Goal: Task Accomplishment & Management: Use online tool/utility

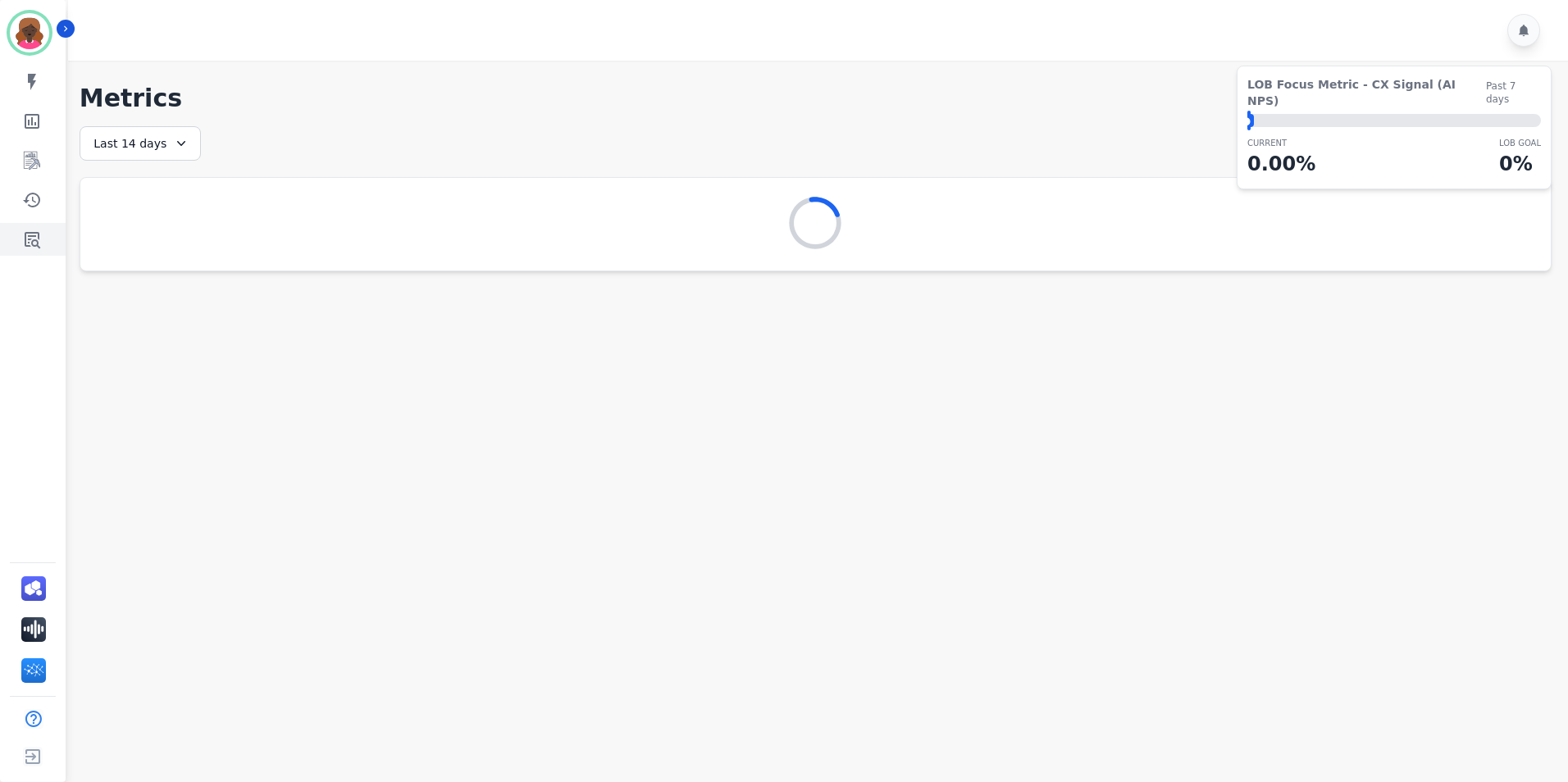
click at [32, 242] on icon "Sidebar" at bounding box center [32, 239] width 20 height 20
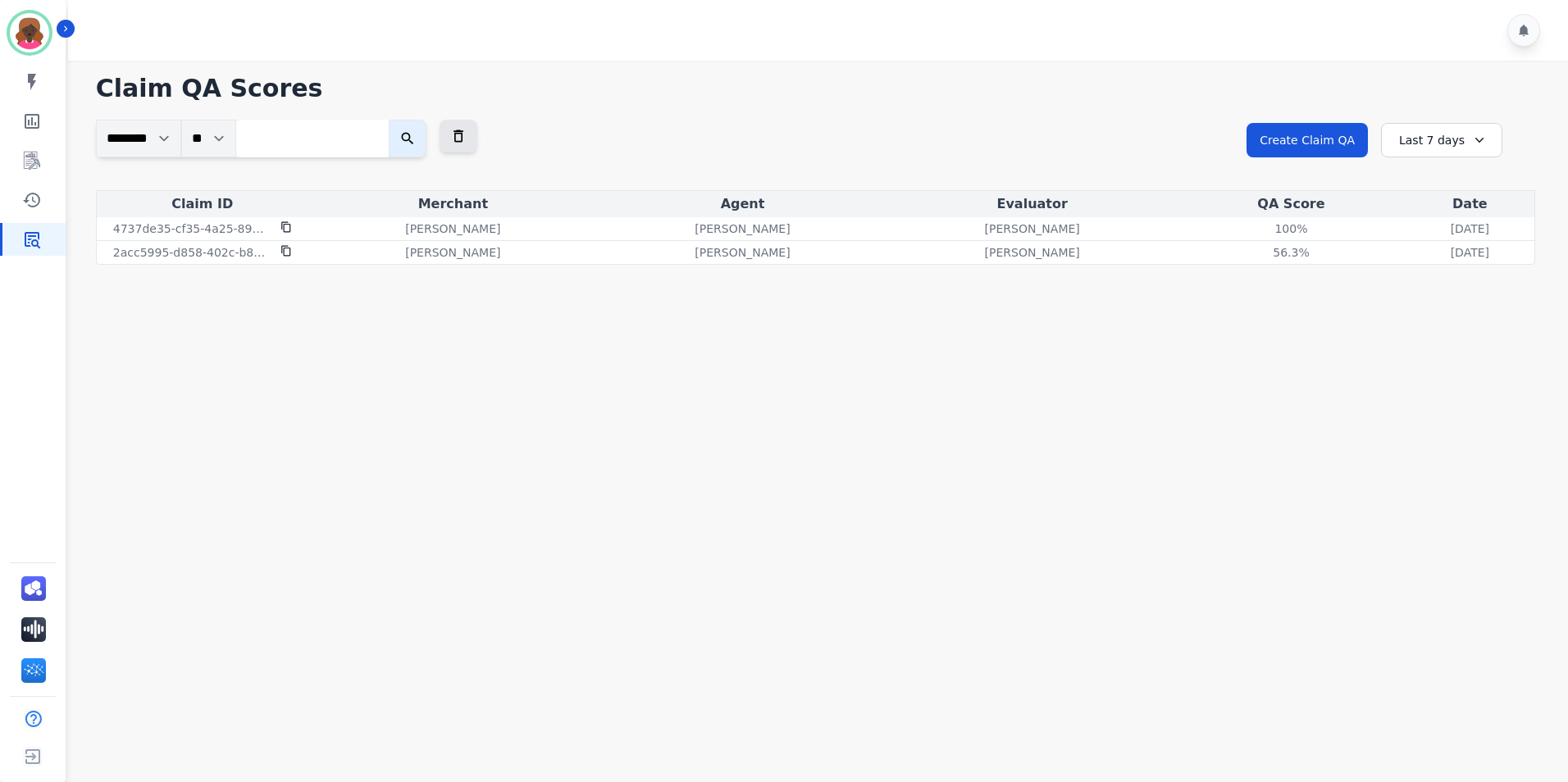
click at [1420, 143] on div "Last 7 days" at bounding box center [1441, 140] width 121 height 34
click at [1349, 142] on button "Create Claim QA" at bounding box center [1306, 140] width 121 height 34
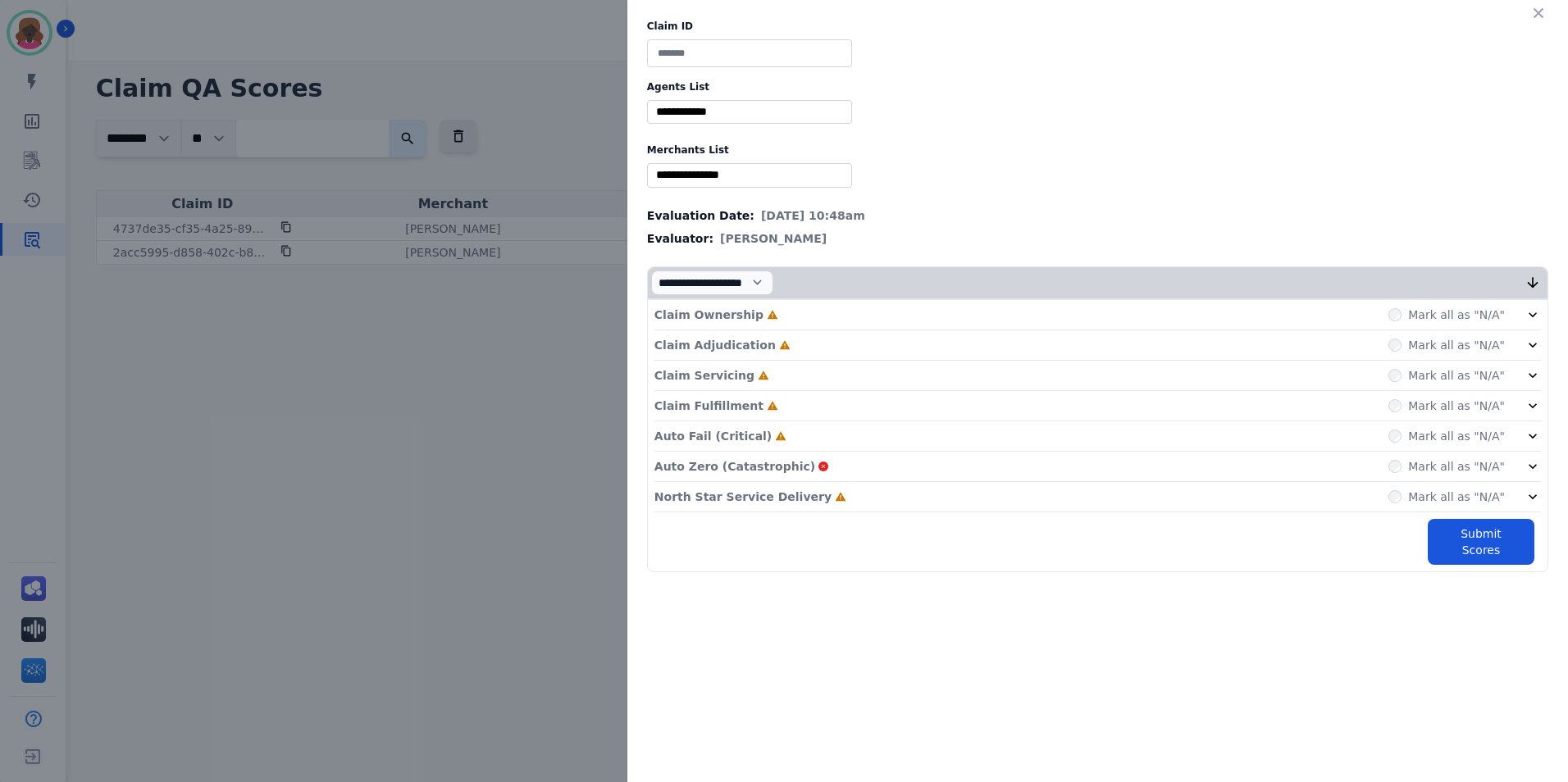
click at [473, 407] on div "**********" at bounding box center [784, 391] width 1568 height 782
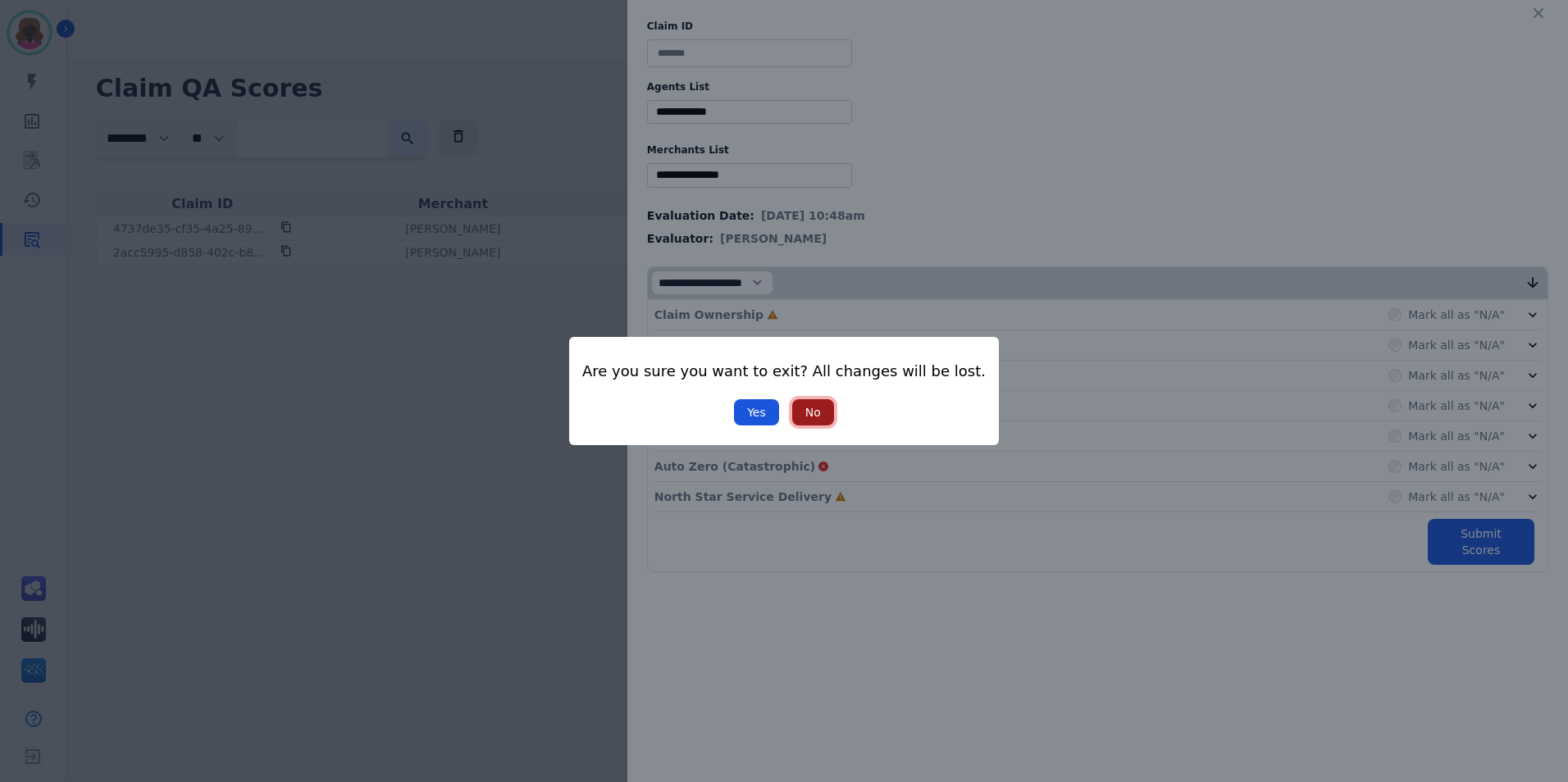
click at [802, 412] on button "No" at bounding box center [813, 412] width 41 height 27
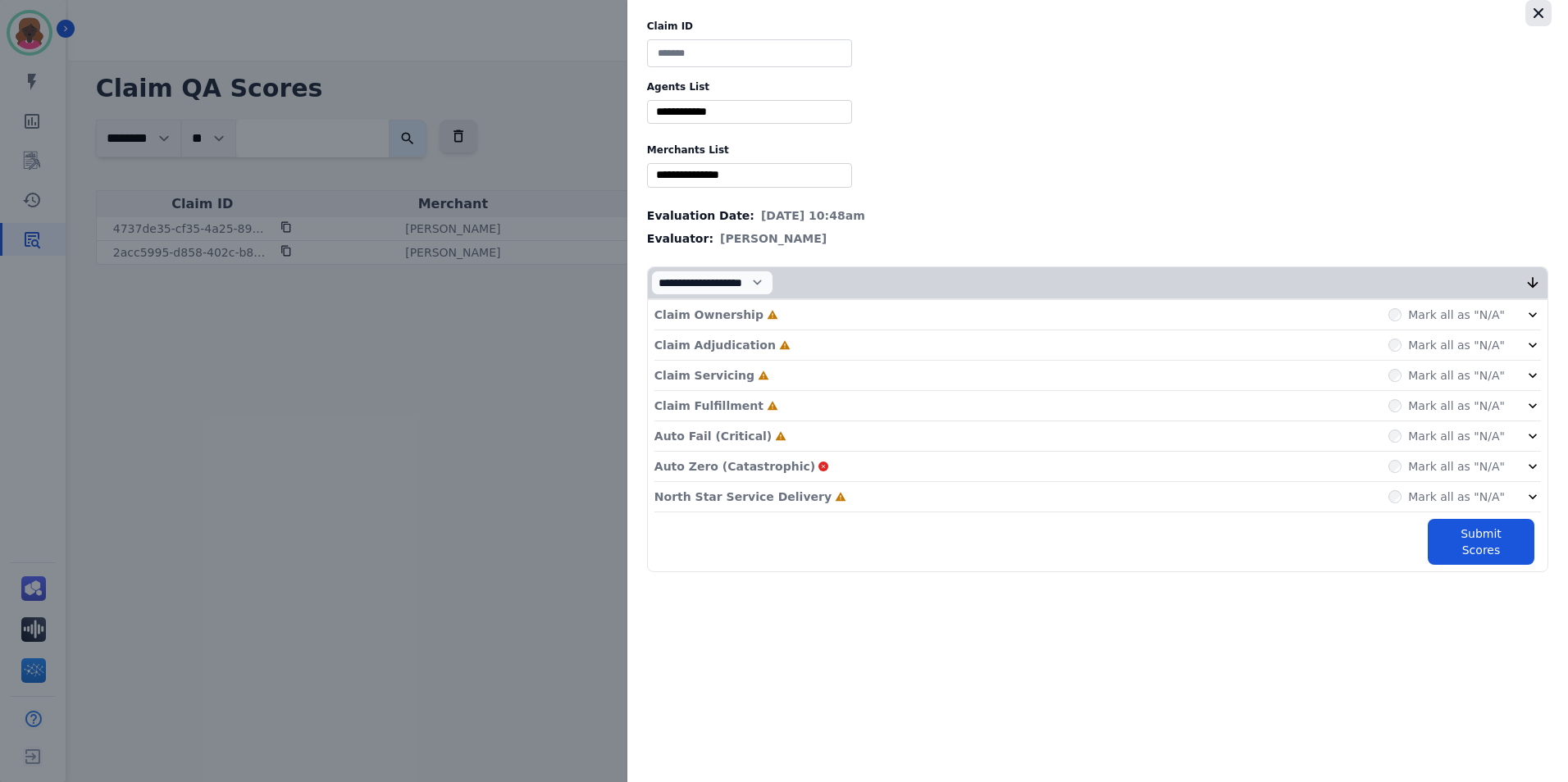
click at [1538, 5] on icon "button" at bounding box center [1537, 13] width 17 height 17
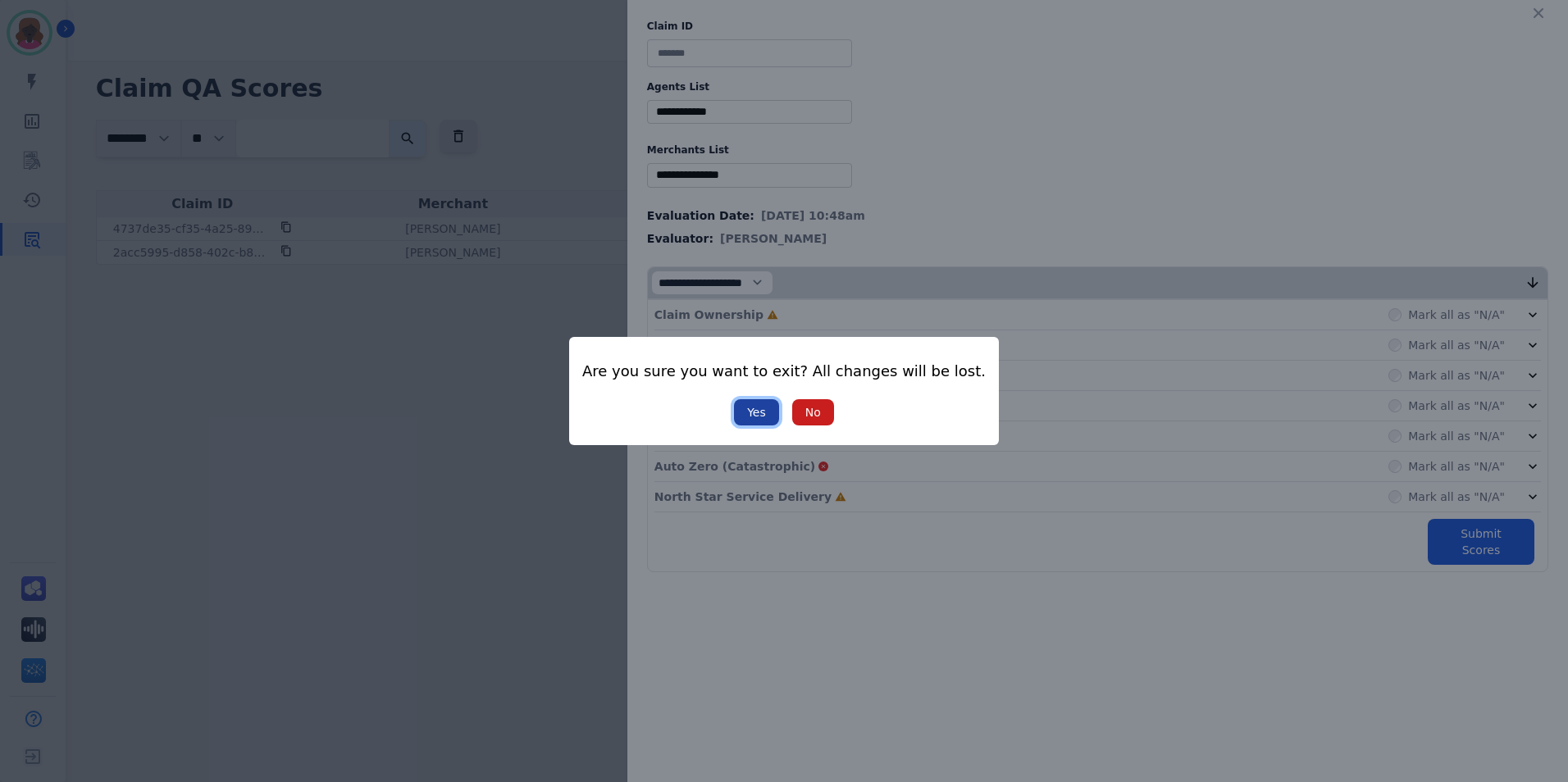
click at [757, 412] on button "Yes" at bounding box center [756, 412] width 45 height 27
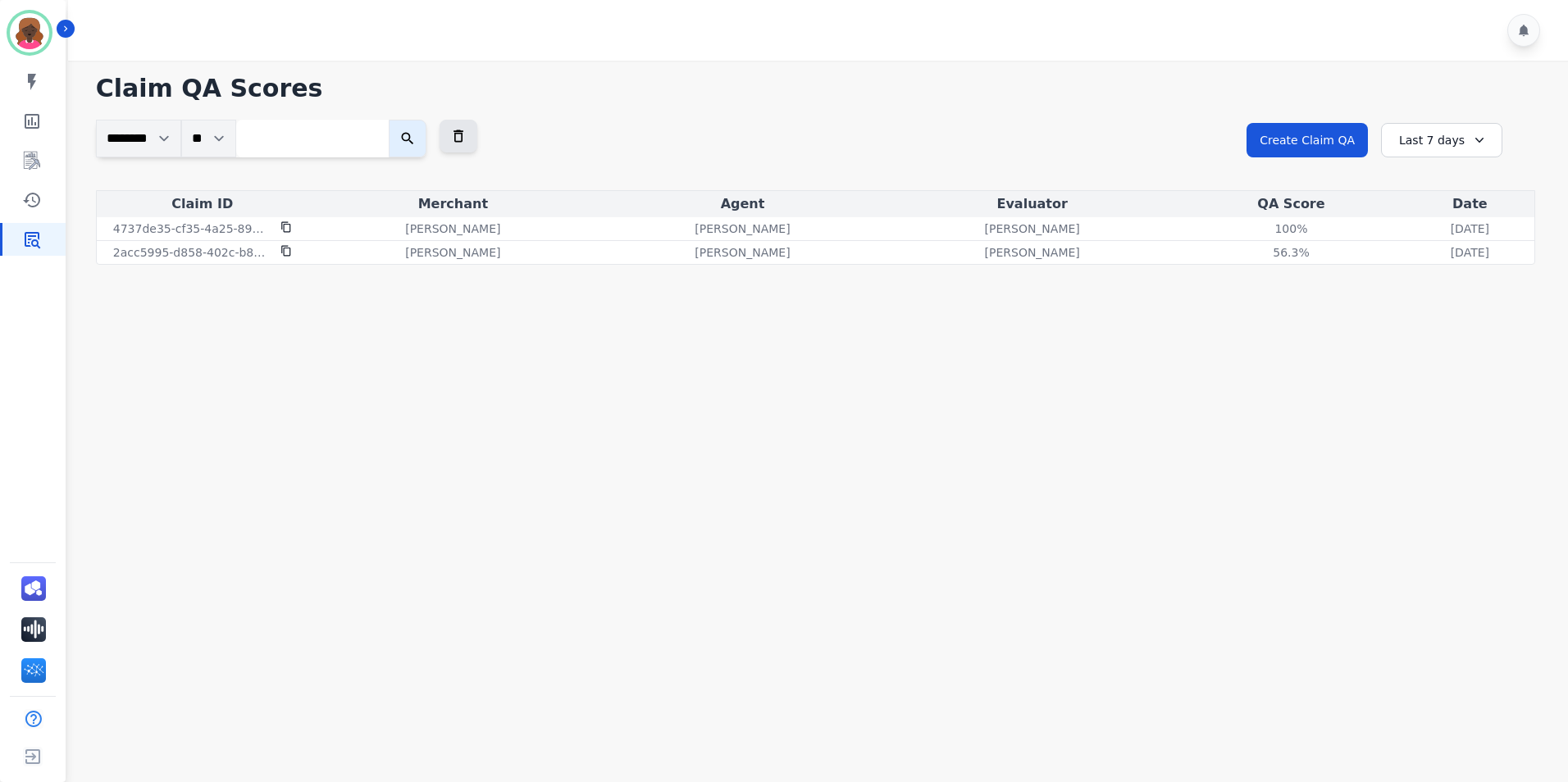
click at [1470, 137] on icon at bounding box center [1478, 140] width 17 height 17
click at [1453, 316] on li "Last 12 months" at bounding box center [1452, 327] width 82 height 33
